Goal: Navigation & Orientation: Find specific page/section

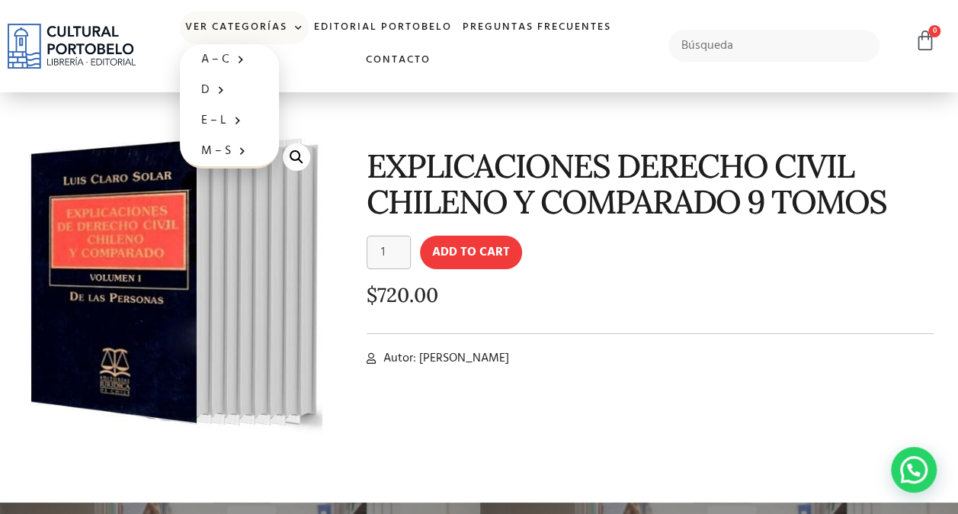
click at [254, 20] on link "Ver Categorías" at bounding box center [244, 27] width 129 height 33
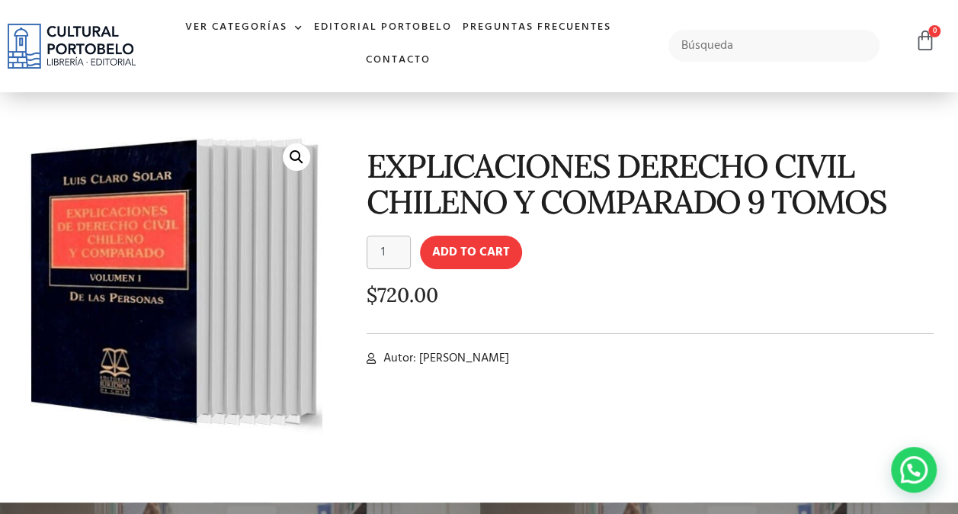
click at [82, 43] on img at bounding box center [72, 46] width 128 height 44
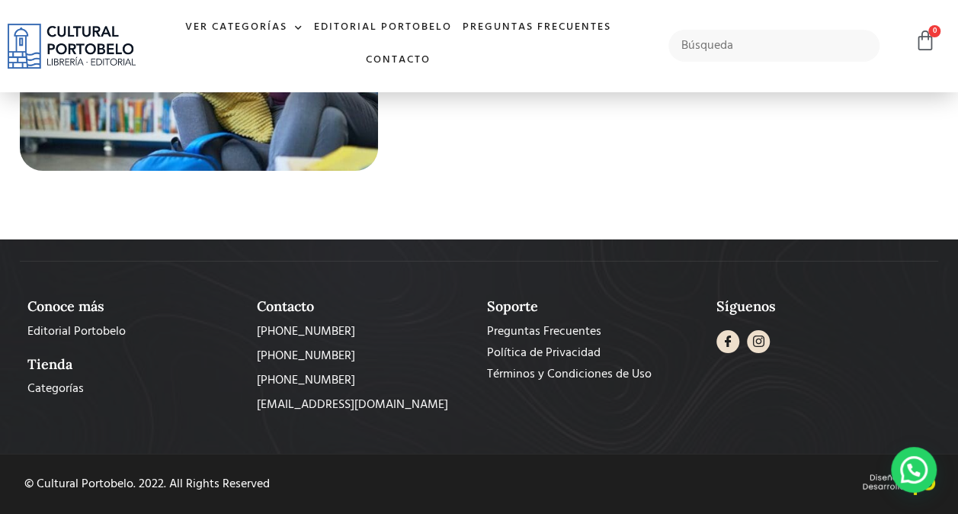
scroll to position [5542, 0]
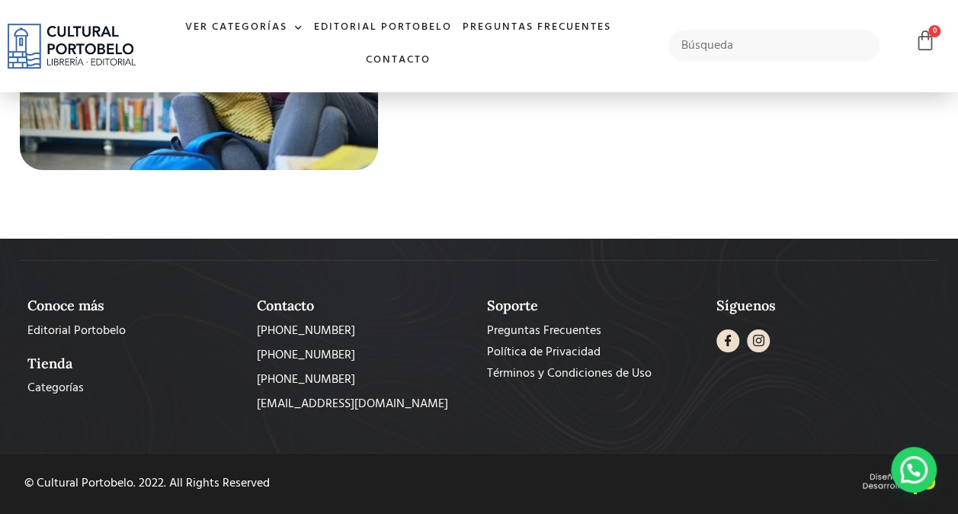
click at [51, 367] on h2 "Tienda" at bounding box center [134, 363] width 214 height 17
click at [59, 382] on span "Categorías" at bounding box center [55, 388] width 56 height 18
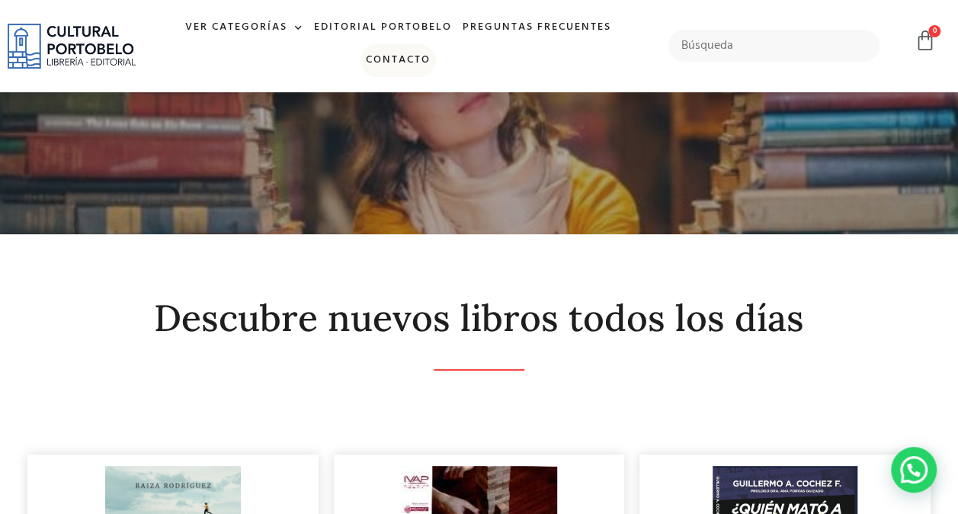
click at [381, 66] on link "Contacto" at bounding box center [397, 60] width 75 height 33
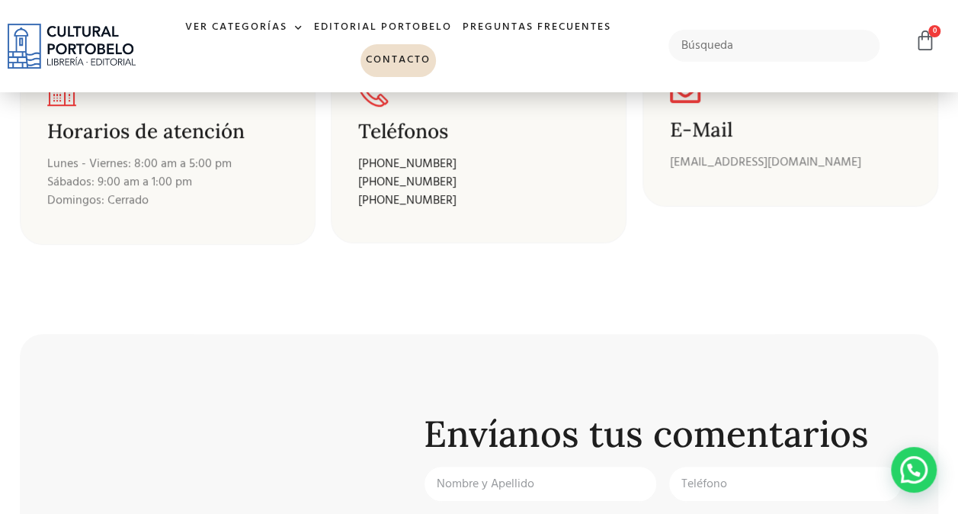
scroll to position [274, 0]
